Goal: Check status: Check status

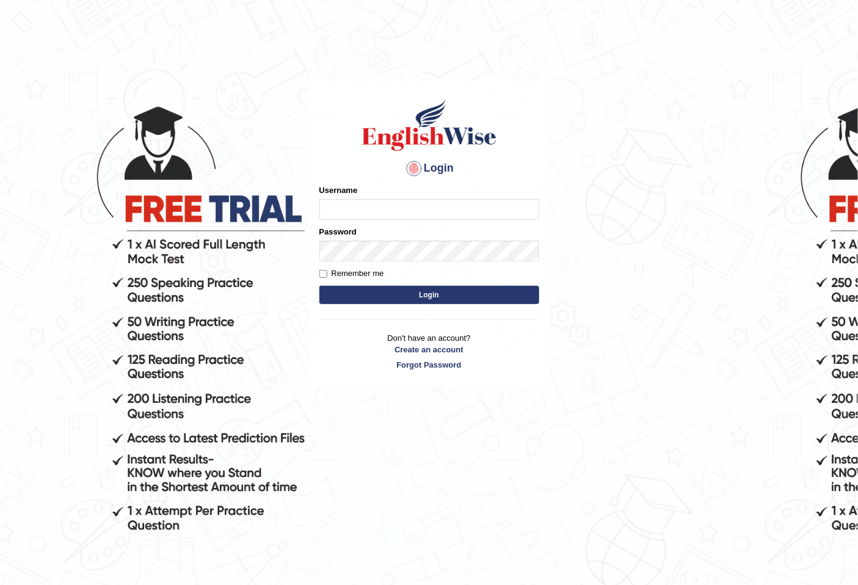
type input "hirokaM"
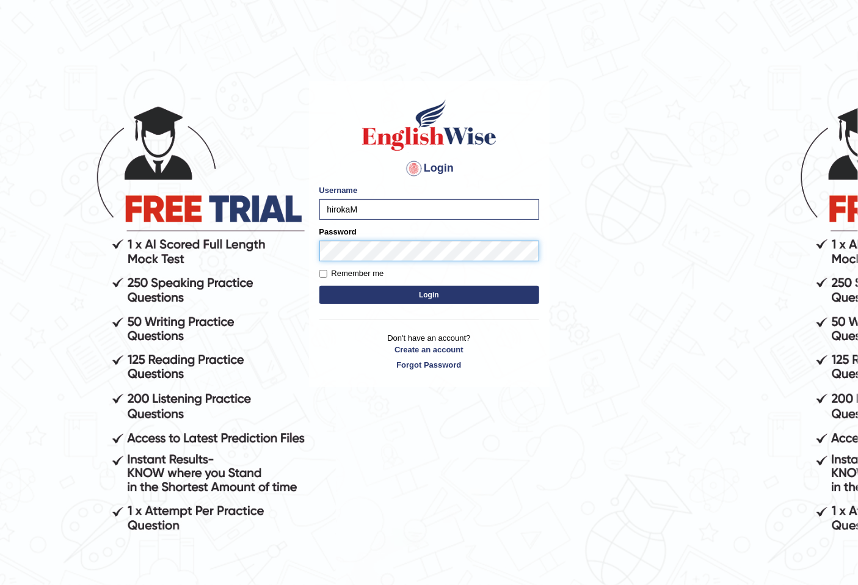
click at [319, 286] on button "Login" at bounding box center [429, 295] width 220 height 18
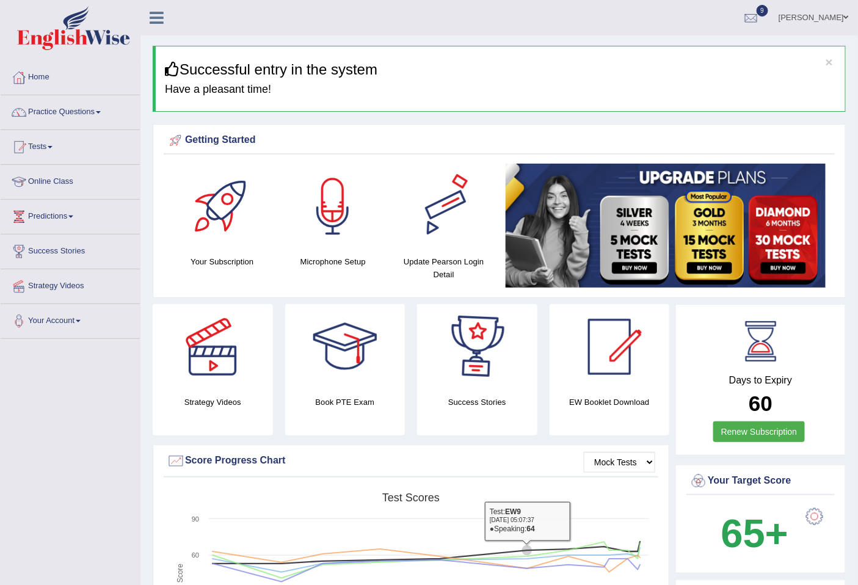
scroll to position [1600, 0]
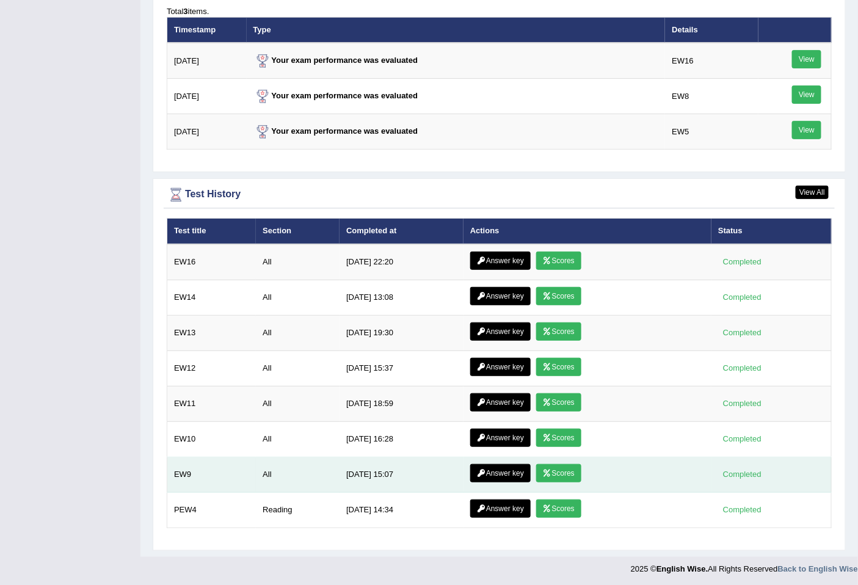
click at [499, 469] on link "Answer key" at bounding box center [500, 473] width 60 height 18
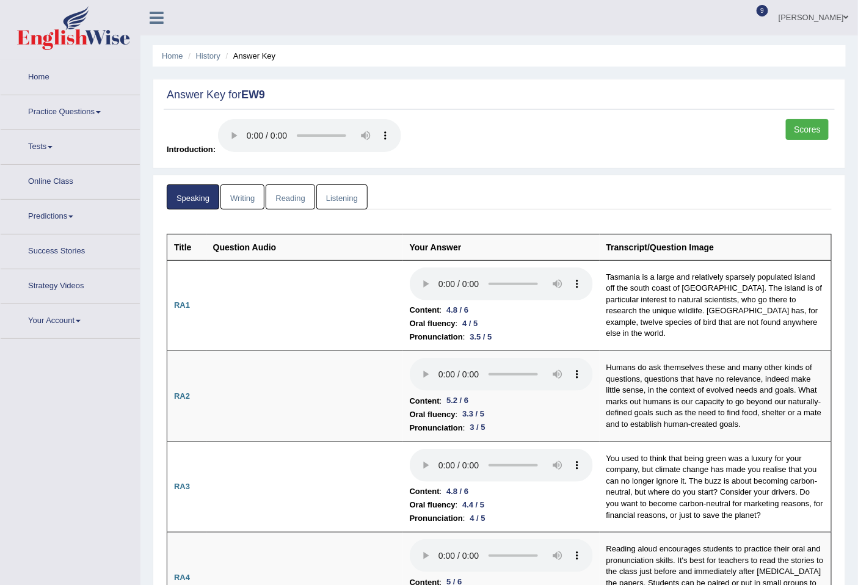
click at [804, 130] on link "Scores" at bounding box center [807, 129] width 43 height 21
click at [206, 56] on link "History" at bounding box center [208, 55] width 24 height 9
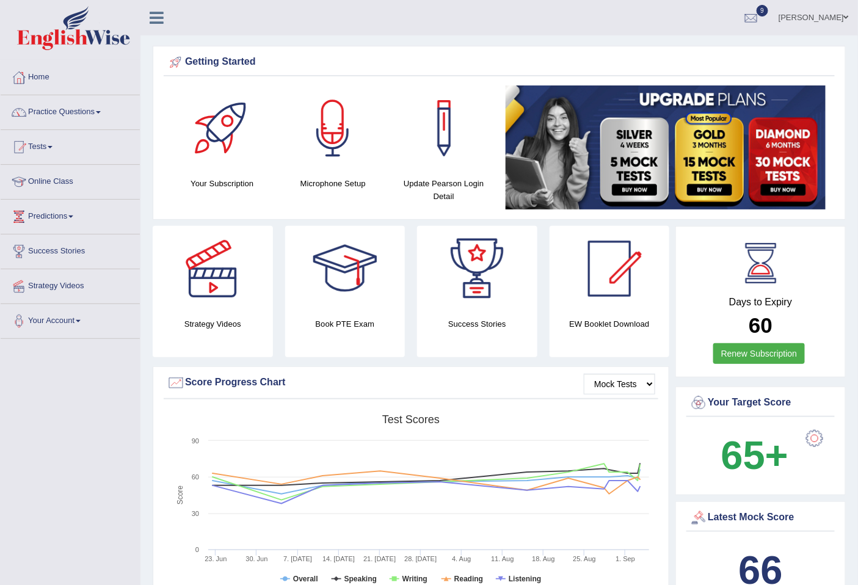
scroll to position [1521, 0]
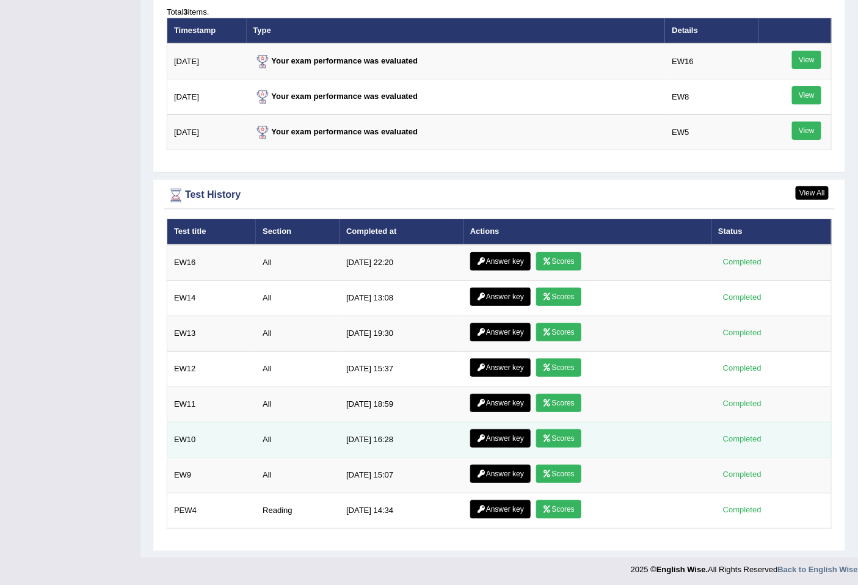
click at [559, 438] on link "Scores" at bounding box center [558, 438] width 45 height 18
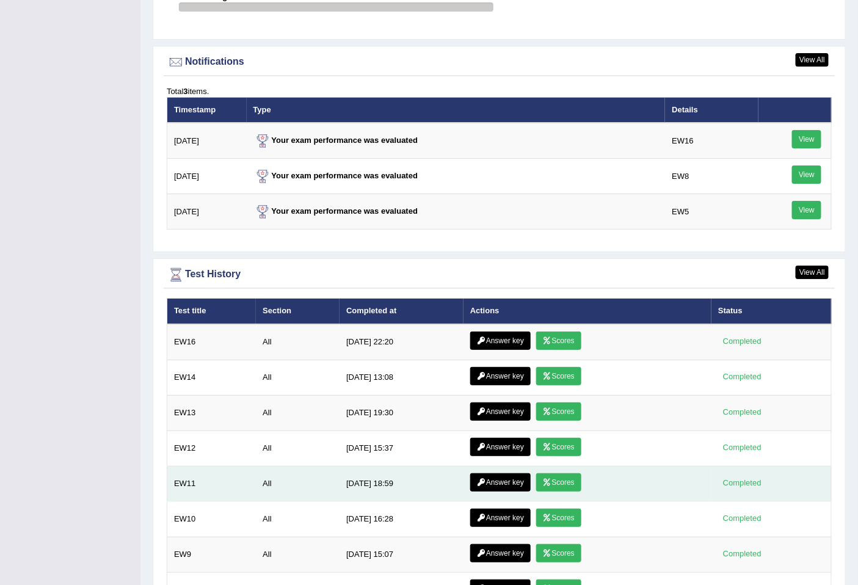
scroll to position [1521, 0]
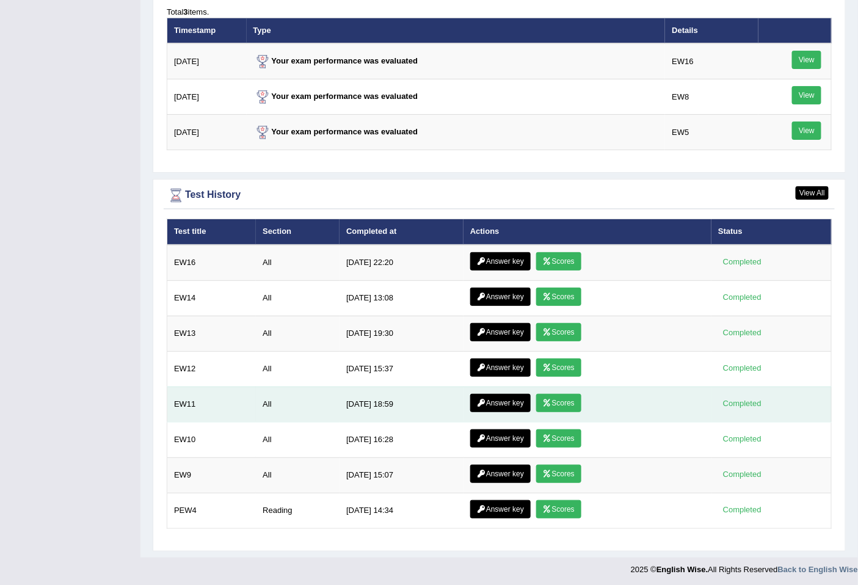
click at [559, 394] on link "Scores" at bounding box center [558, 403] width 45 height 18
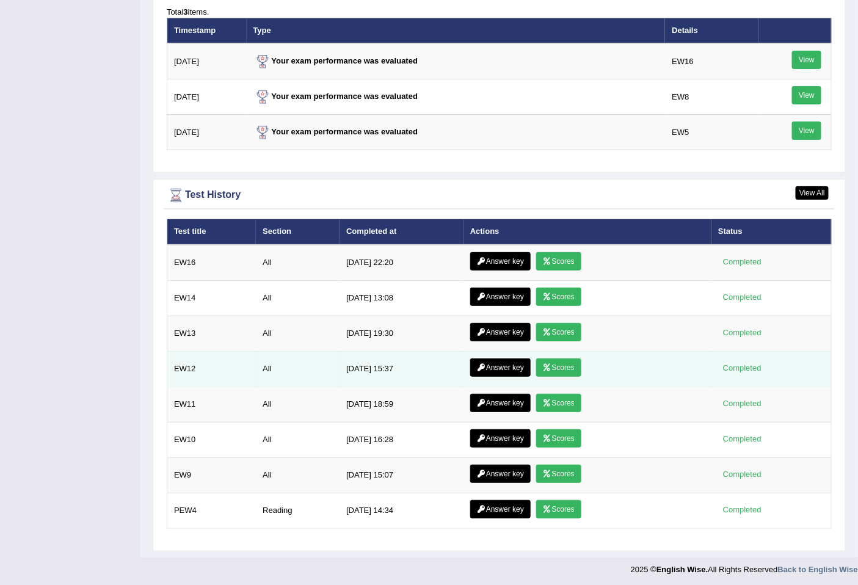
click at [560, 358] on link "Scores" at bounding box center [558, 367] width 45 height 18
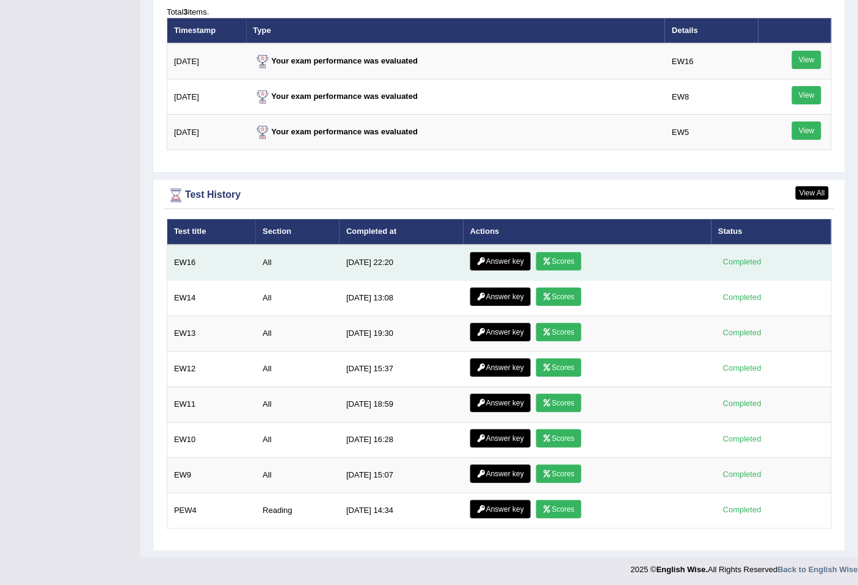
click at [559, 252] on link "Scores" at bounding box center [558, 261] width 45 height 18
click at [552, 252] on link "Scores" at bounding box center [558, 261] width 45 height 18
